Goal: Task Accomplishment & Management: Use online tool/utility

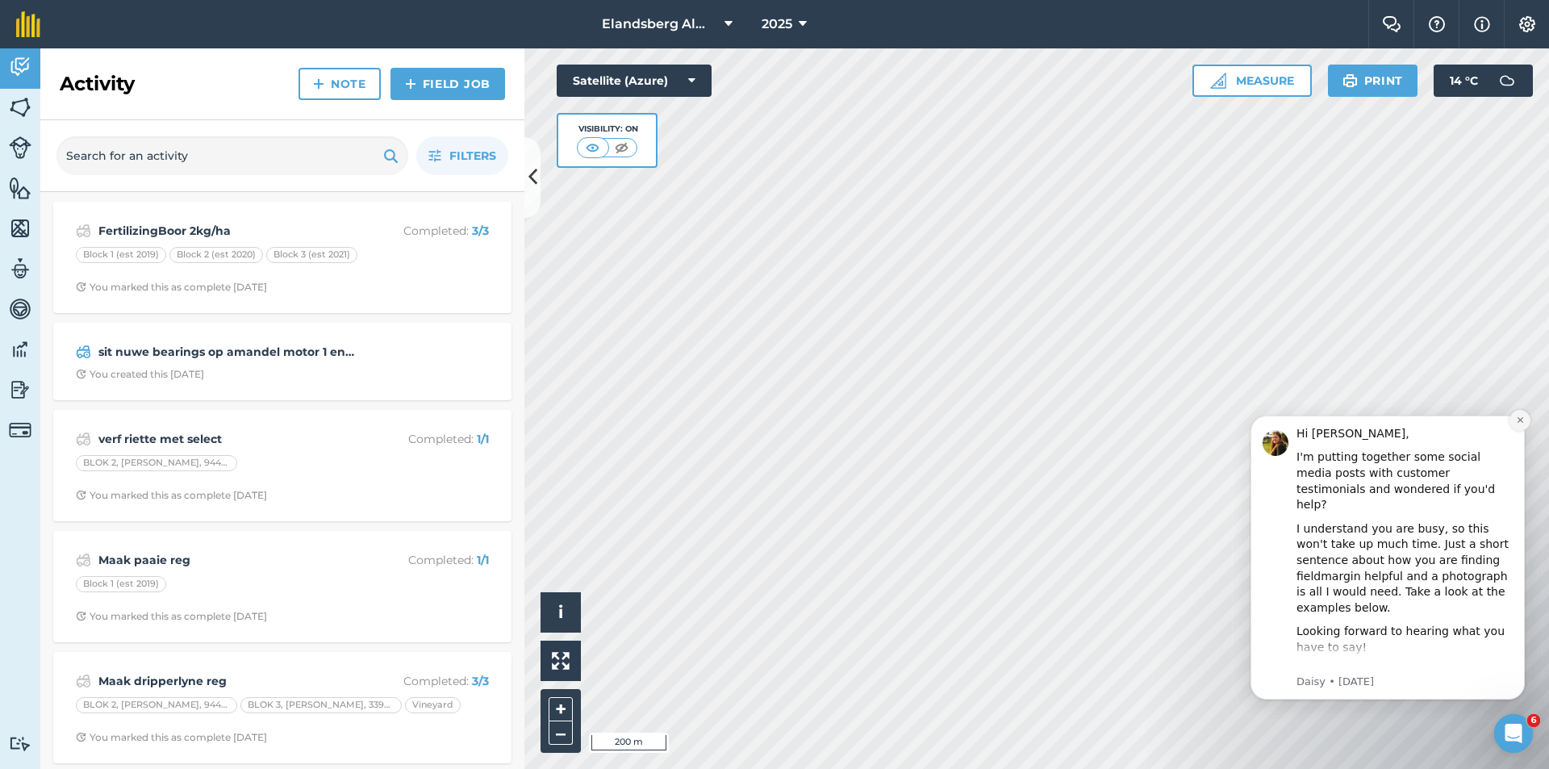
click at [1516, 423] on icon "Dismiss notification" at bounding box center [1520, 419] width 9 height 9
click at [1516, 421] on icon "Dismiss notification" at bounding box center [1520, 419] width 9 height 9
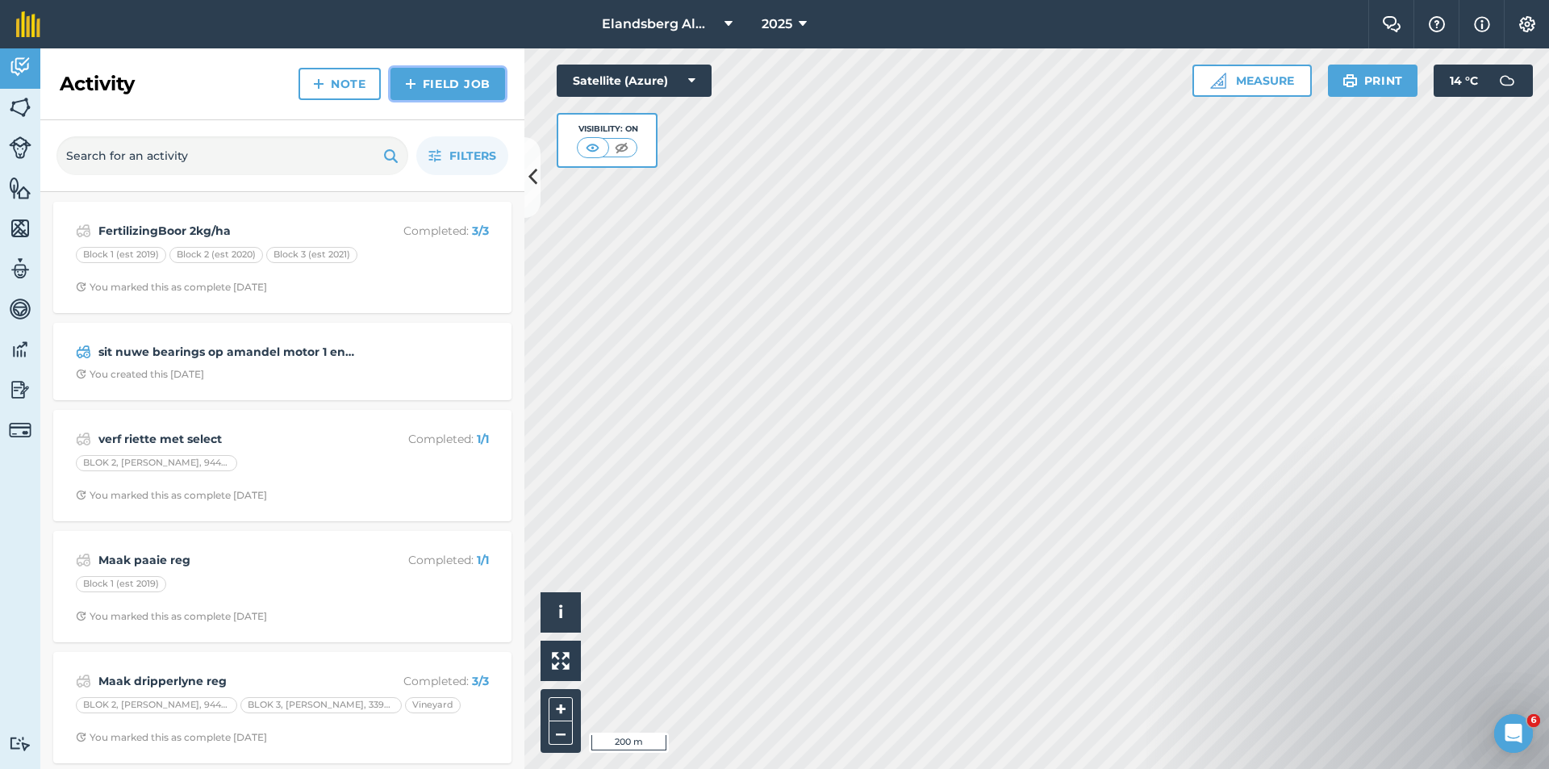
click at [453, 86] on link "Field Job" at bounding box center [447, 84] width 115 height 32
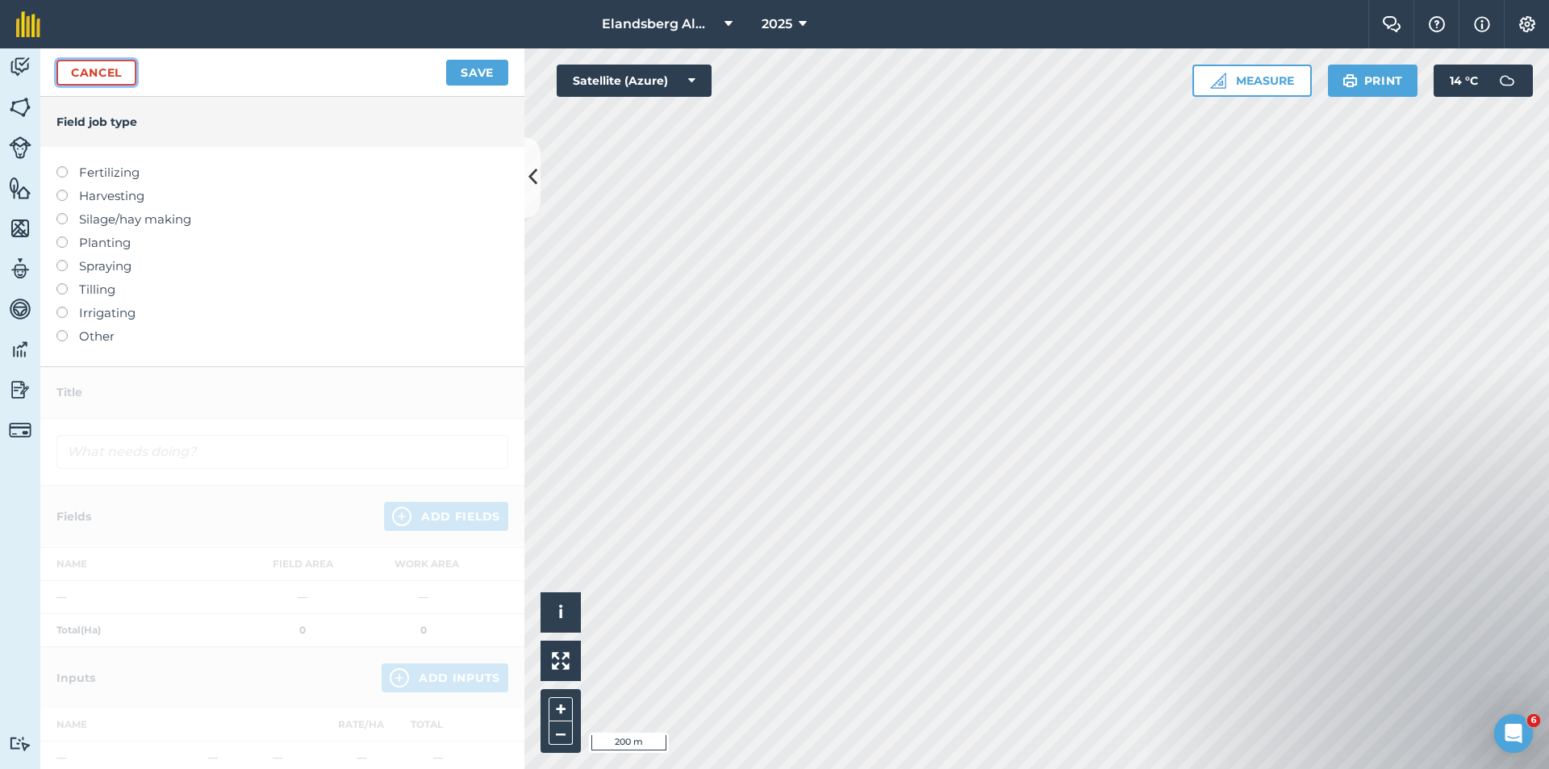
click at [91, 81] on link "Cancel" at bounding box center [96, 73] width 80 height 26
